Goal: Information Seeking & Learning: Learn about a topic

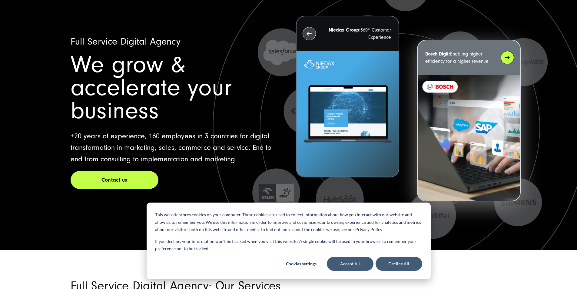
scroll to position [61, 0]
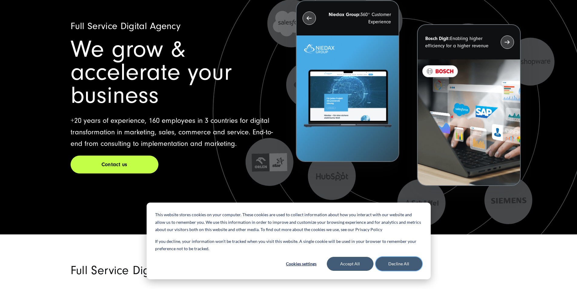
click at [393, 264] on button "Decline All" at bounding box center [399, 264] width 47 height 14
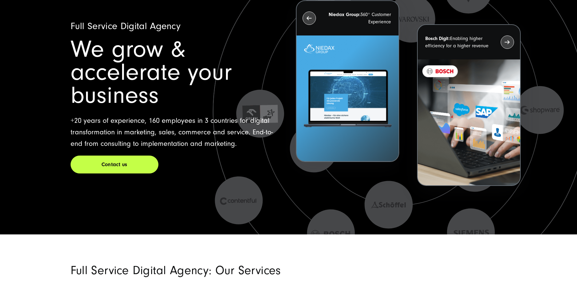
drag, startPoint x: 413, startPoint y: 227, endPoint x: 363, endPoint y: 227, distance: 50.0
click at [363, 227] on icon at bounding box center [399, 111] width 391 height 391
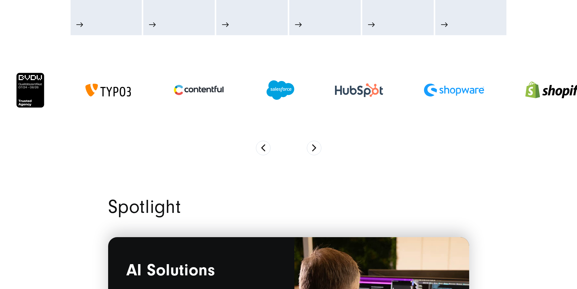
scroll to position [454, 0]
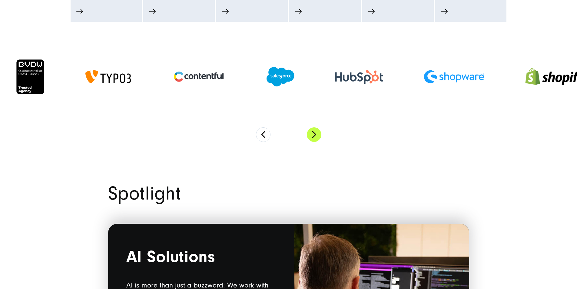
click at [313, 142] on button "Next" at bounding box center [314, 134] width 15 height 15
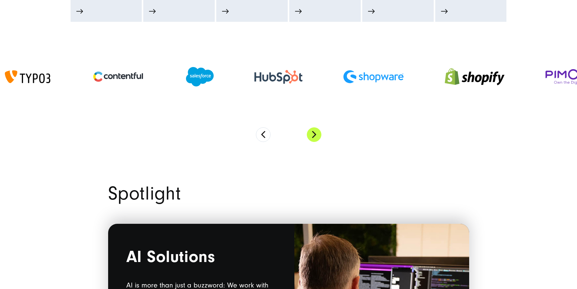
click at [313, 142] on button "Next" at bounding box center [314, 134] width 15 height 15
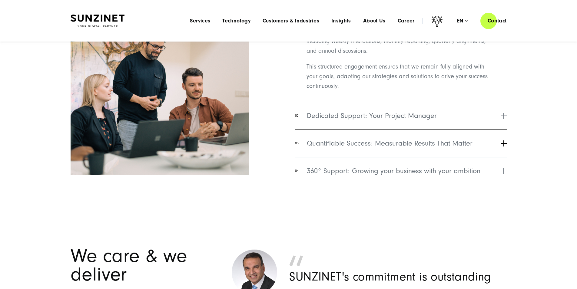
scroll to position [2483, 0]
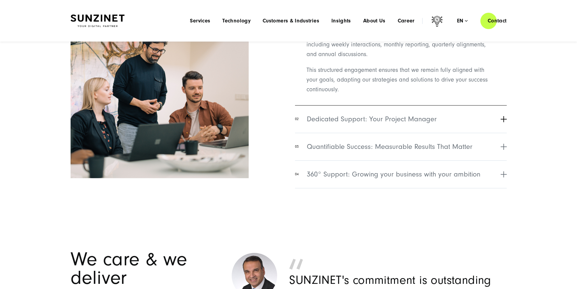
click at [345, 124] on span "Dedicated Support: Your Project Manager" at bounding box center [372, 119] width 130 height 11
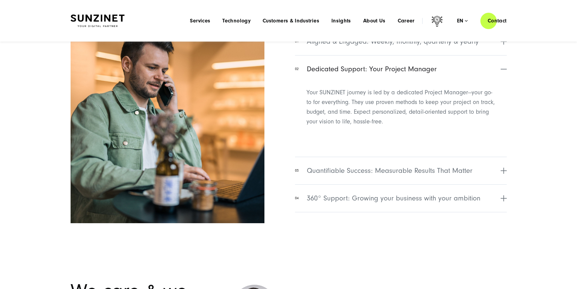
scroll to position [2453, 0]
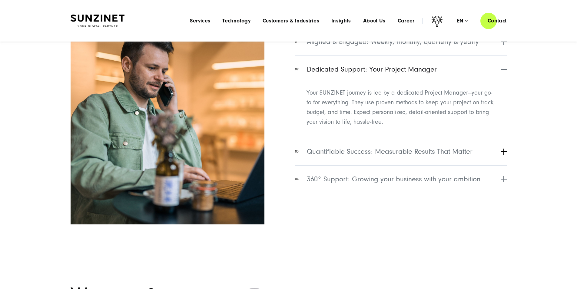
click at [350, 157] on span "Quantifiable Success: Measurable Results That Matter" at bounding box center [390, 151] width 166 height 11
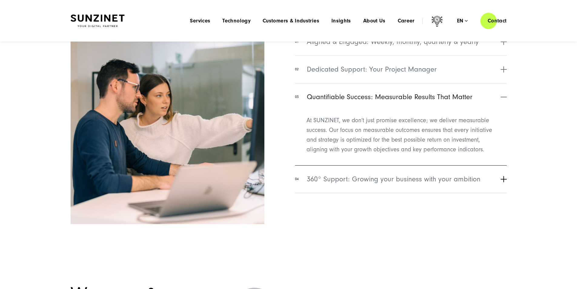
click at [361, 184] on span "360° Support: Growing your business with your ambition" at bounding box center [394, 179] width 174 height 11
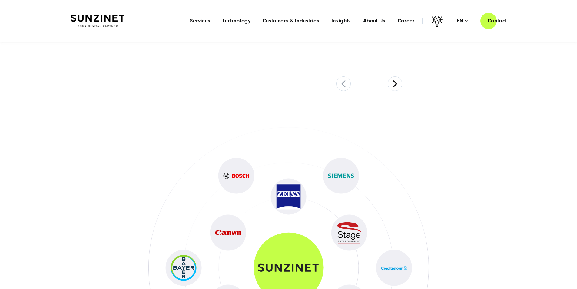
scroll to position [2817, 0]
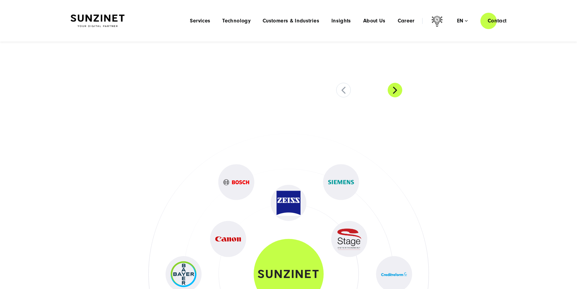
click at [395, 97] on button at bounding box center [395, 90] width 15 height 15
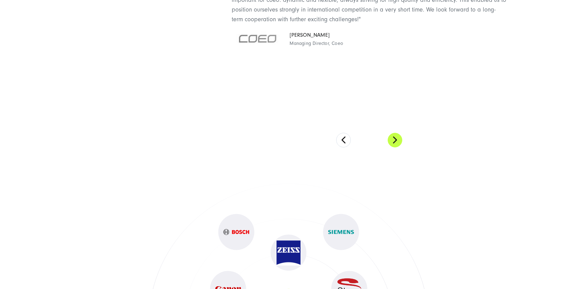
click at [396, 147] on button at bounding box center [395, 140] width 15 height 15
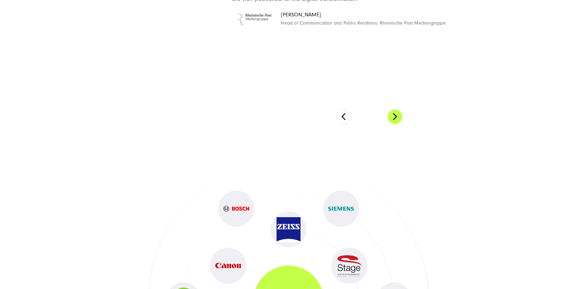
click at [394, 124] on button at bounding box center [395, 116] width 15 height 15
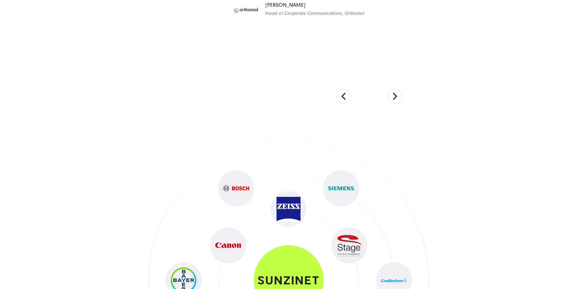
click at [397, 124] on section "We care & we deliver [PERSON_NAME]'s commitment is outstanding "As a company, w…" at bounding box center [288, 13] width 577 height 224
click at [396, 104] on button at bounding box center [395, 96] width 15 height 15
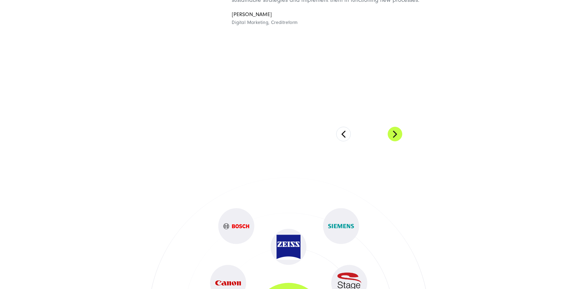
click at [397, 141] on button at bounding box center [395, 134] width 15 height 15
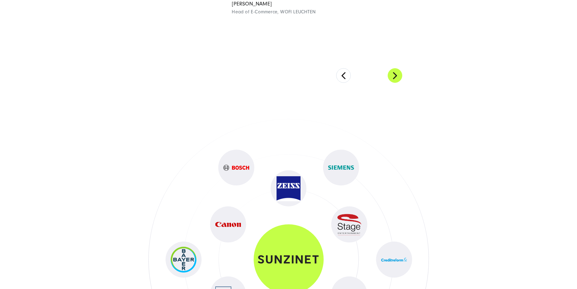
click at [397, 83] on button at bounding box center [395, 75] width 15 height 15
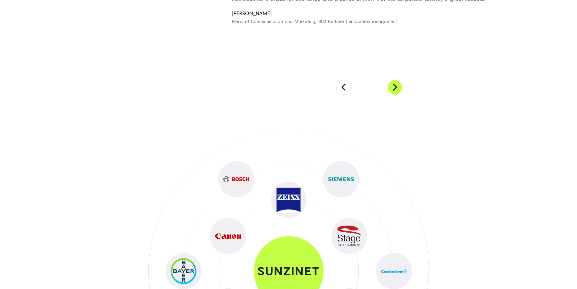
click at [395, 94] on button at bounding box center [395, 87] width 15 height 15
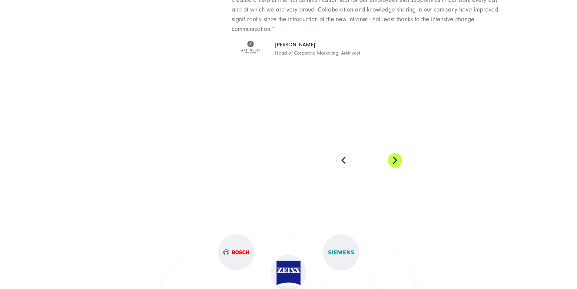
click at [398, 167] on button at bounding box center [395, 160] width 15 height 15
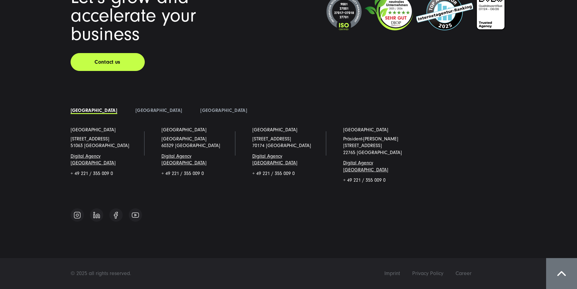
scroll to position [5228, 0]
click at [135, 113] on link "[GEOGRAPHIC_DATA]" at bounding box center [158, 110] width 47 height 5
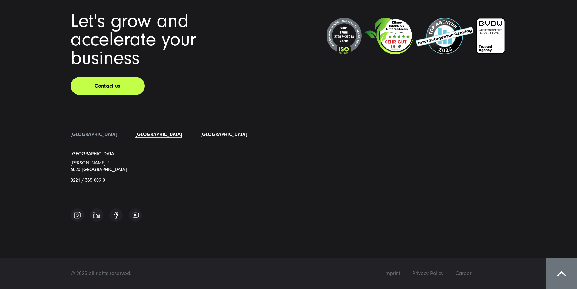
click at [200, 137] on link "[GEOGRAPHIC_DATA]" at bounding box center [223, 133] width 47 height 5
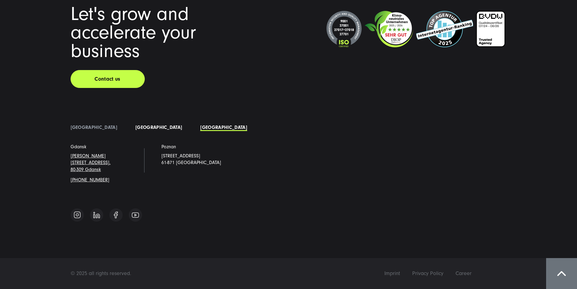
click at [135, 130] on link "[GEOGRAPHIC_DATA]" at bounding box center [158, 126] width 47 height 5
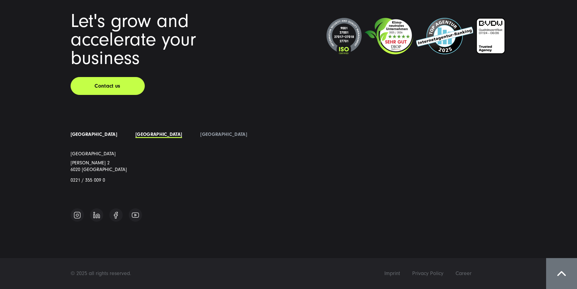
click at [75, 137] on link "[GEOGRAPHIC_DATA]" at bounding box center [94, 133] width 47 height 5
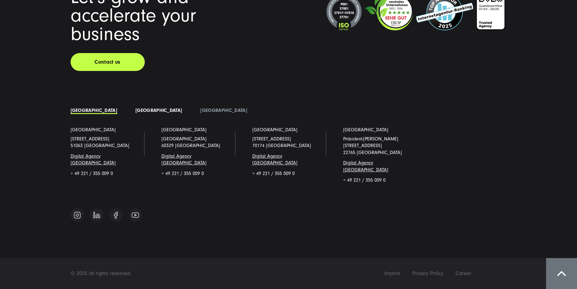
click at [135, 113] on link "[GEOGRAPHIC_DATA]" at bounding box center [158, 110] width 47 height 5
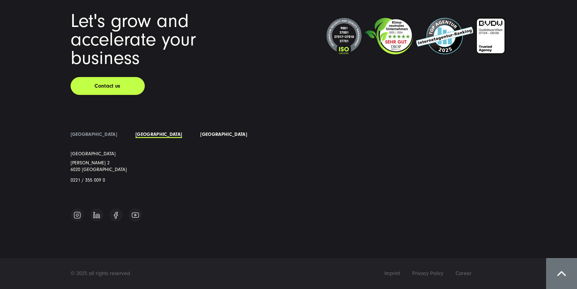
click at [200, 137] on link "[GEOGRAPHIC_DATA]" at bounding box center [223, 133] width 47 height 5
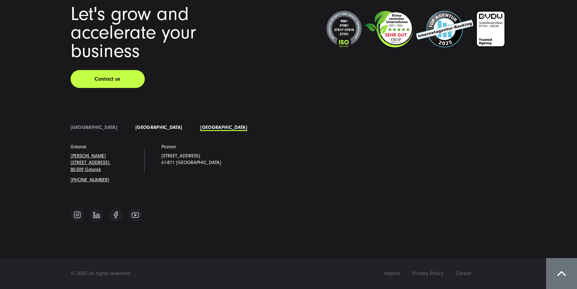
click at [135, 130] on link "[GEOGRAPHIC_DATA]" at bounding box center [158, 126] width 47 height 5
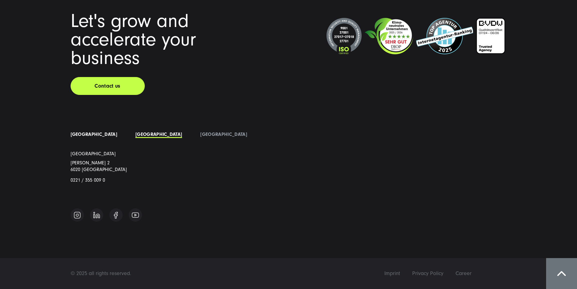
click at [81, 137] on link "[GEOGRAPHIC_DATA]" at bounding box center [94, 133] width 47 height 5
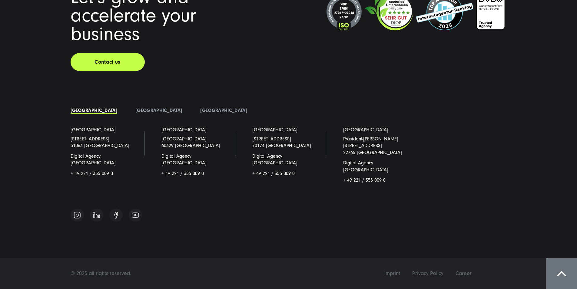
scroll to position [4956, 0]
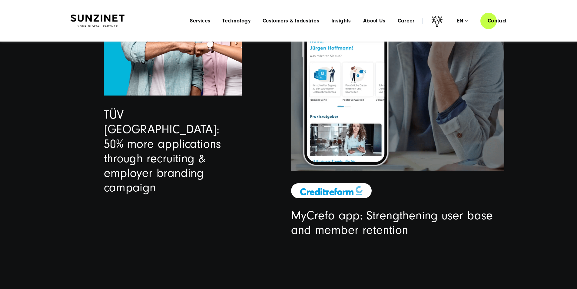
drag, startPoint x: 270, startPoint y: 154, endPoint x: 262, endPoint y: 95, distance: 59.6
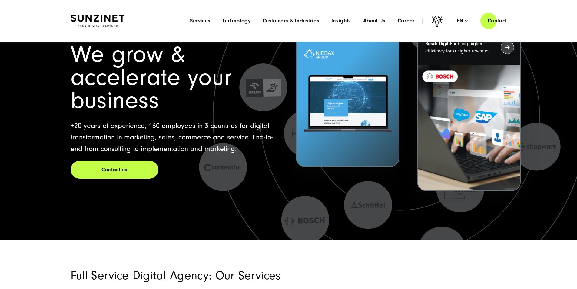
scroll to position [0, 0]
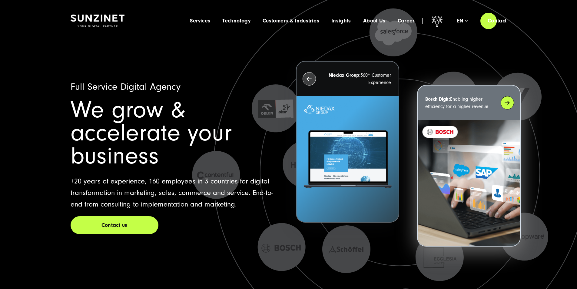
click at [510, 100] on div "Bosch Digit: Enabling higher efficiency for a higher revenue" at bounding box center [469, 102] width 102 height 35
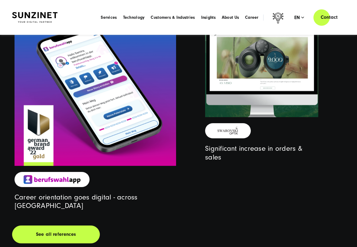
scroll to position [1662, 0]
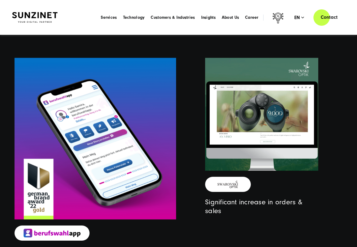
click at [330, 142] on div "Significant increase in orders & sales" at bounding box center [262, 164] width 167 height 213
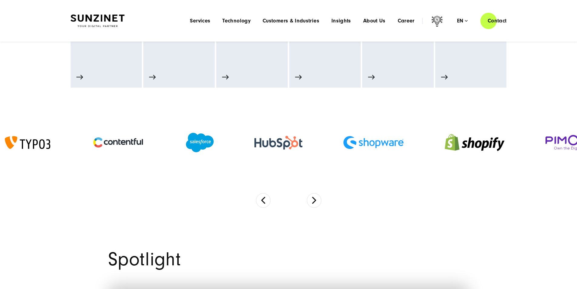
scroll to position [374, 0]
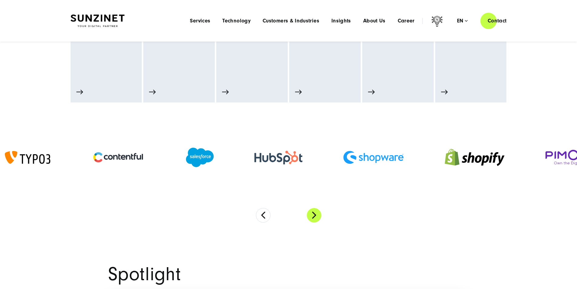
click at [315, 222] on button "Next" at bounding box center [314, 215] width 15 height 15
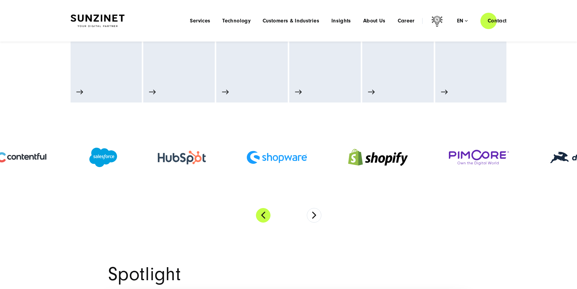
click at [264, 222] on button "Previous" at bounding box center [263, 215] width 15 height 15
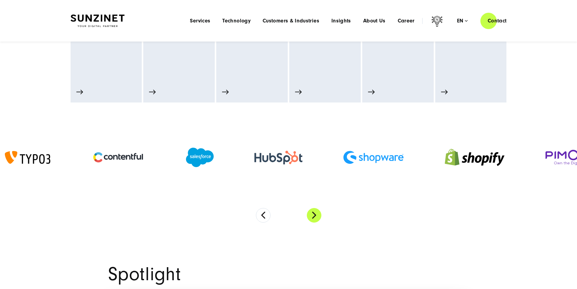
click at [314, 222] on button "Next" at bounding box center [314, 215] width 15 height 15
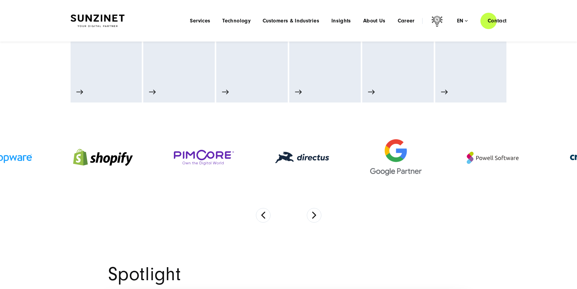
drag, startPoint x: 501, startPoint y: 188, endPoint x: 201, endPoint y: 182, distance: 300.2
click at [220, 165] on img at bounding box center [204, 157] width 61 height 15
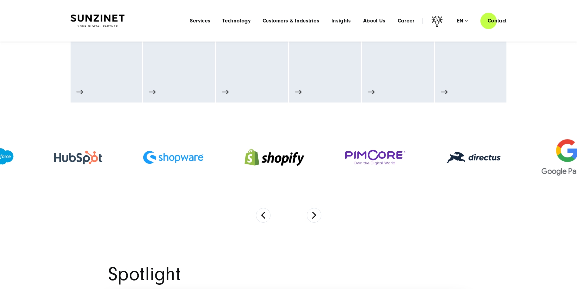
drag, startPoint x: 478, startPoint y: 193, endPoint x: 257, endPoint y: 189, distance: 221.7
click at [457, 169] on div at bounding box center [473, 157] width 95 height 24
drag, startPoint x: 257, startPoint y: 189, endPoint x: 143, endPoint y: 189, distance: 113.9
click at [325, 171] on div at bounding box center [375, 158] width 101 height 28
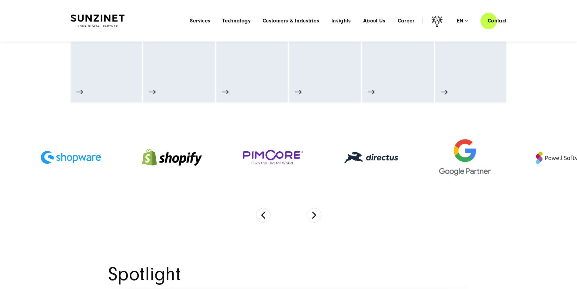
drag, startPoint x: 433, startPoint y: 195, endPoint x: 362, endPoint y: 194, distance: 70.6
click at [410, 169] on div at bounding box center [371, 157] width 95 height 24
drag, startPoint x: 362, startPoint y: 194, endPoint x: 233, endPoint y: 193, distance: 129.0
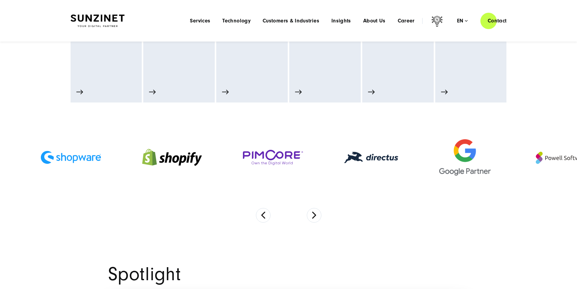
click at [422, 208] on div at bounding box center [288, 157] width 577 height 101
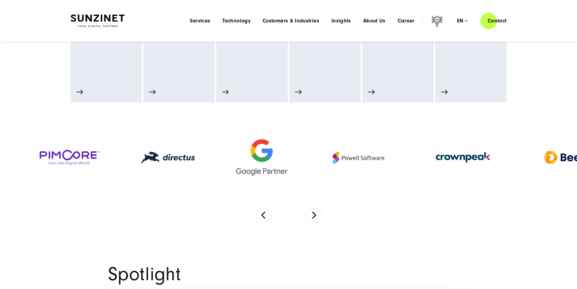
drag, startPoint x: 466, startPoint y: 185, endPoint x: 247, endPoint y: 197, distance: 219.9
click at [248, 175] on img at bounding box center [261, 157] width 51 height 36
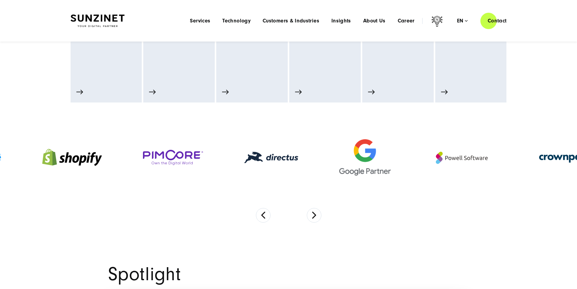
click at [411, 181] on div at bounding box center [365, 157] width 92 height 48
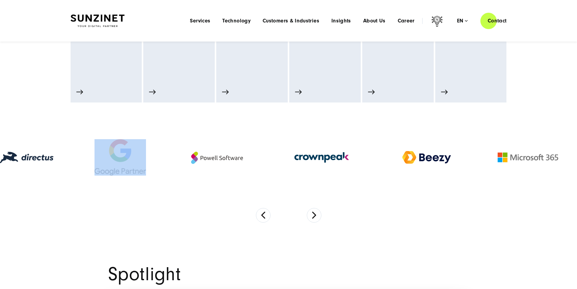
drag, startPoint x: 411, startPoint y: 199, endPoint x: 148, endPoint y: 191, distance: 262.7
click at [158, 181] on div at bounding box center [120, 157] width 92 height 48
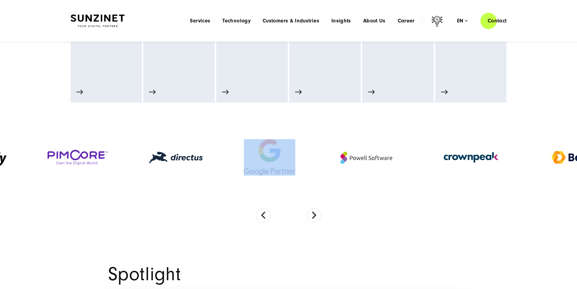
click at [492, 191] on img at bounding box center [471, 157] width 68 height 68
click at [344, 234] on section at bounding box center [288, 168] width 577 height 132
click at [417, 175] on div at bounding box center [366, 157] width 101 height 35
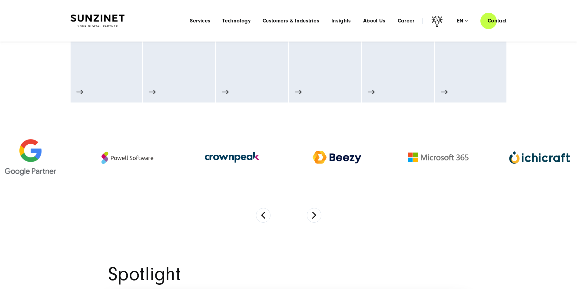
drag, startPoint x: 338, startPoint y: 189, endPoint x: 178, endPoint y: 183, distance: 160.0
click at [157, 169] on img at bounding box center [127, 157] width 61 height 23
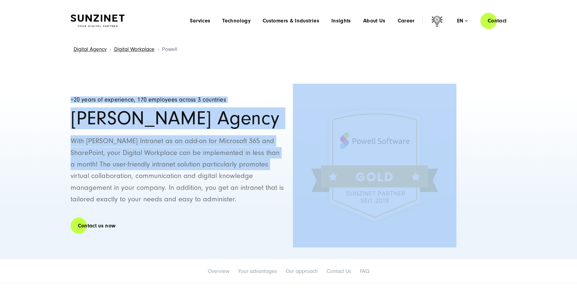
drag, startPoint x: 266, startPoint y: 170, endPoint x: 326, endPoint y: 173, distance: 59.7
click at [322, 174] on div "+20 years of experience, 170 employees across 3 countries Powell Agency With Po…" at bounding box center [289, 166] width 436 height 164
click at [323, 173] on img at bounding box center [375, 166] width 164 height 164
click at [483, 178] on div at bounding box center [400, 166] width 214 height 164
